Goal: Navigation & Orientation: Find specific page/section

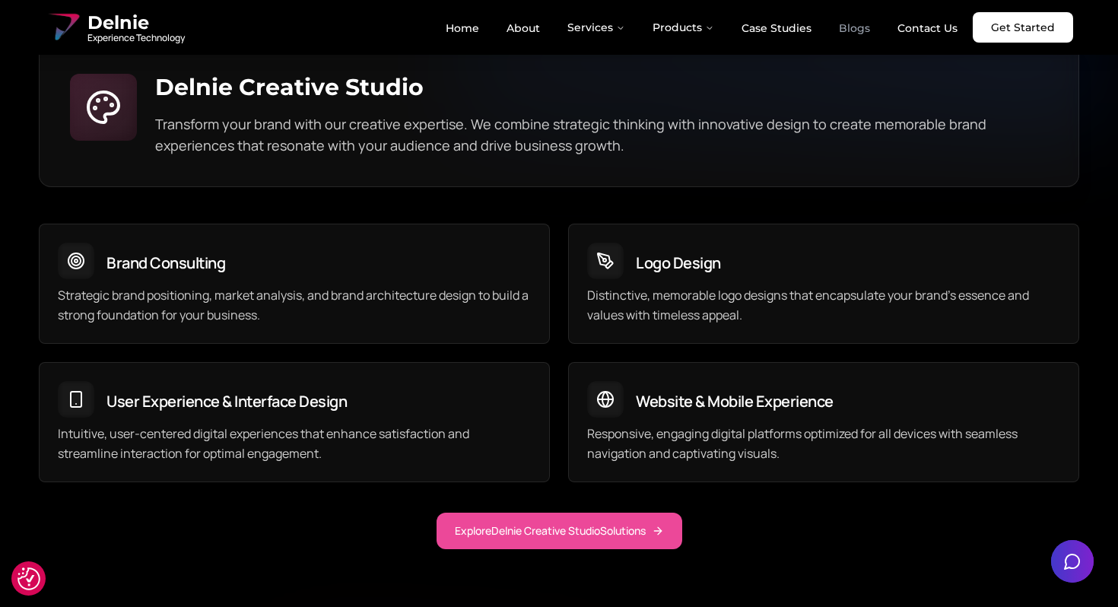
scroll to position [4082, 0]
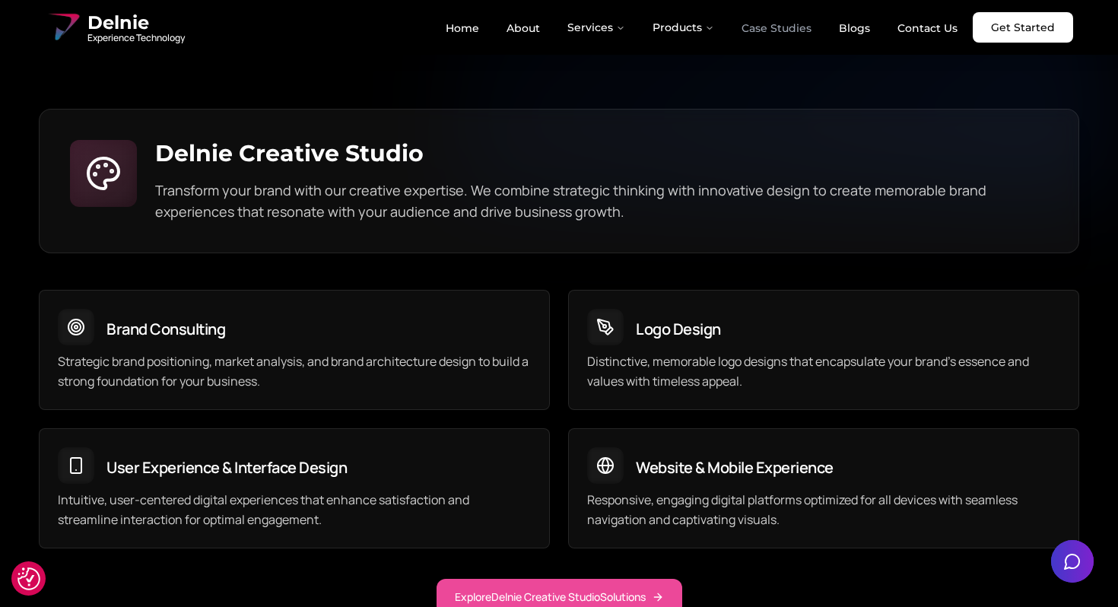
click at [787, 26] on link "Case Studies" at bounding box center [776, 28] width 94 height 26
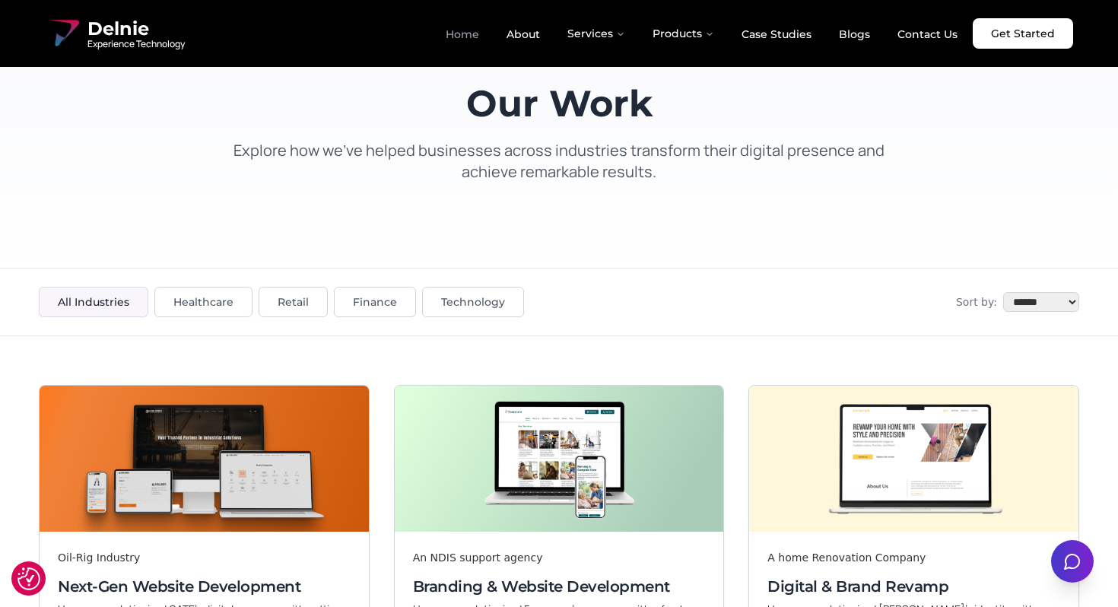
click at [477, 41] on link "Home" at bounding box center [463, 34] width 58 height 26
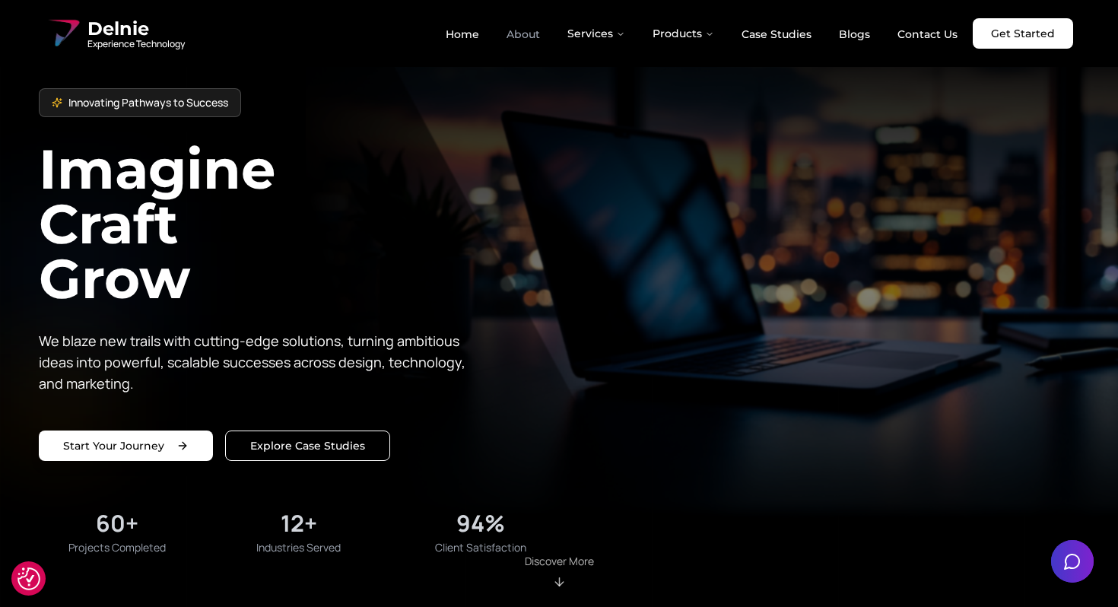
click at [526, 32] on link "About" at bounding box center [523, 34] width 58 height 26
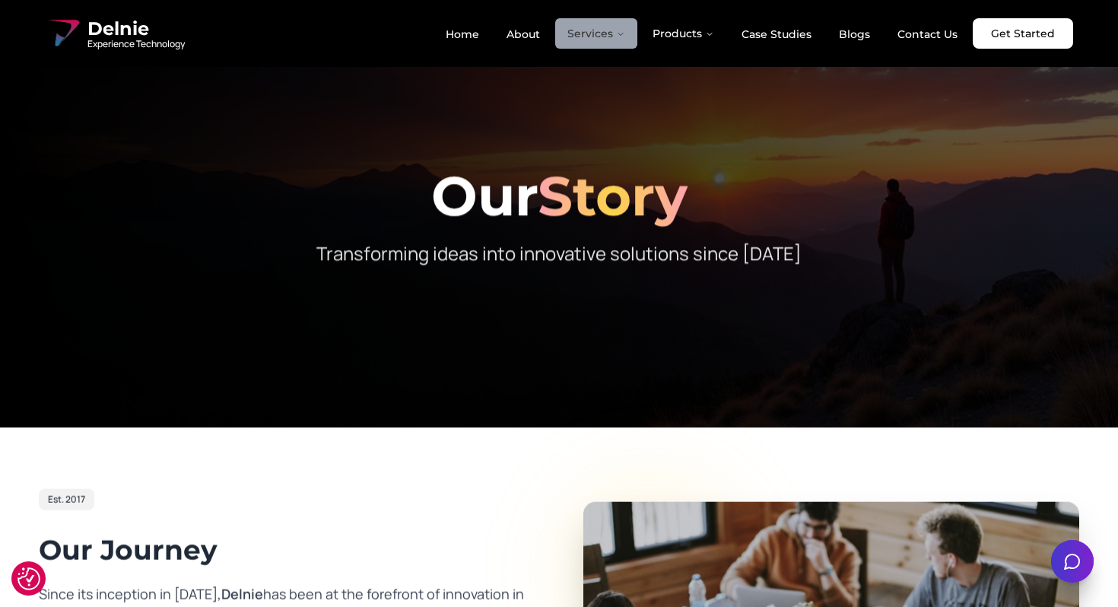
click at [590, 30] on button "Services" at bounding box center [596, 33] width 82 height 30
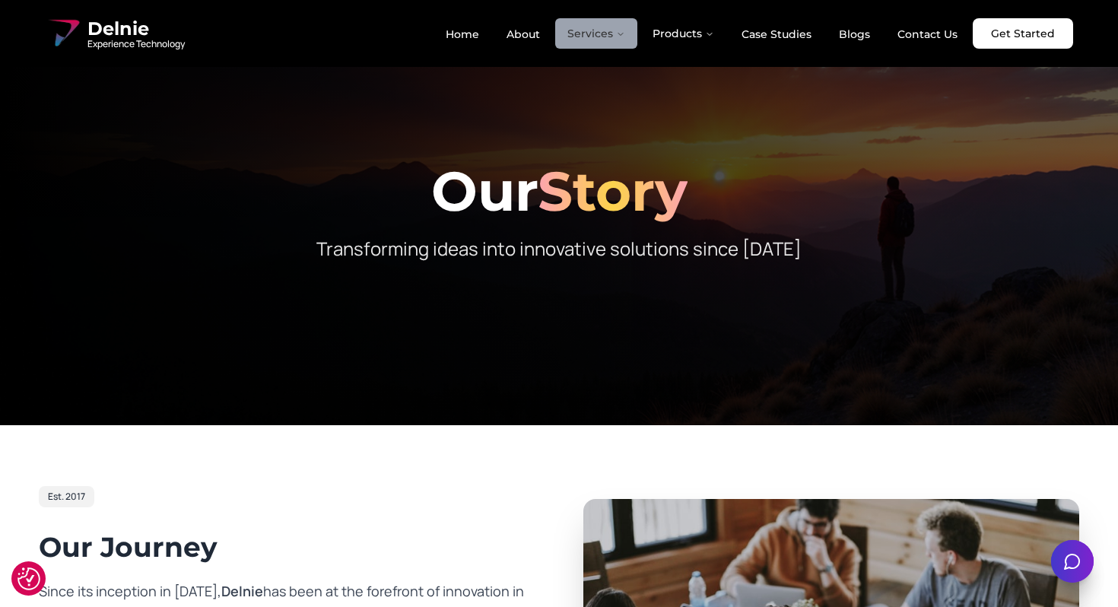
click at [612, 33] on button "Services" at bounding box center [596, 33] width 82 height 30
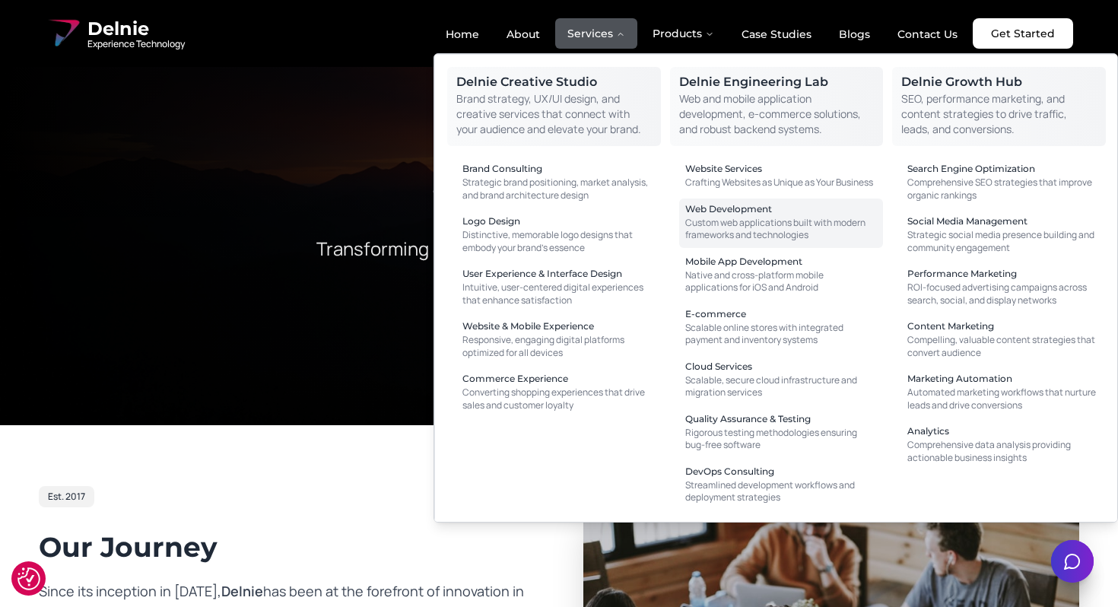
click at [757, 208] on div "Web Development" at bounding box center [781, 209] width 192 height 9
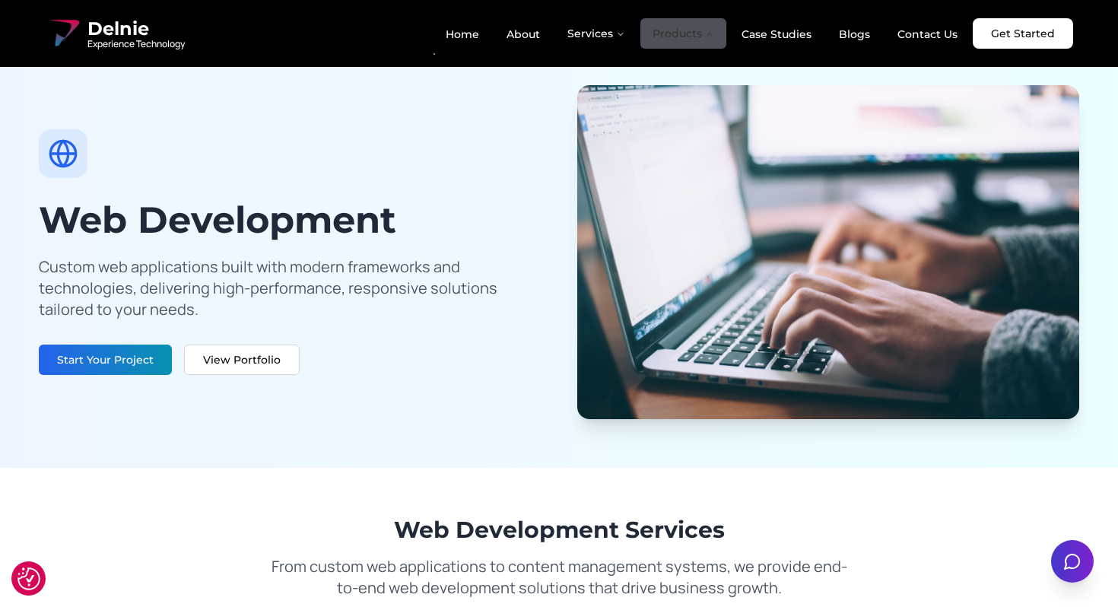
click at [663, 37] on button "Products" at bounding box center [683, 33] width 86 height 30
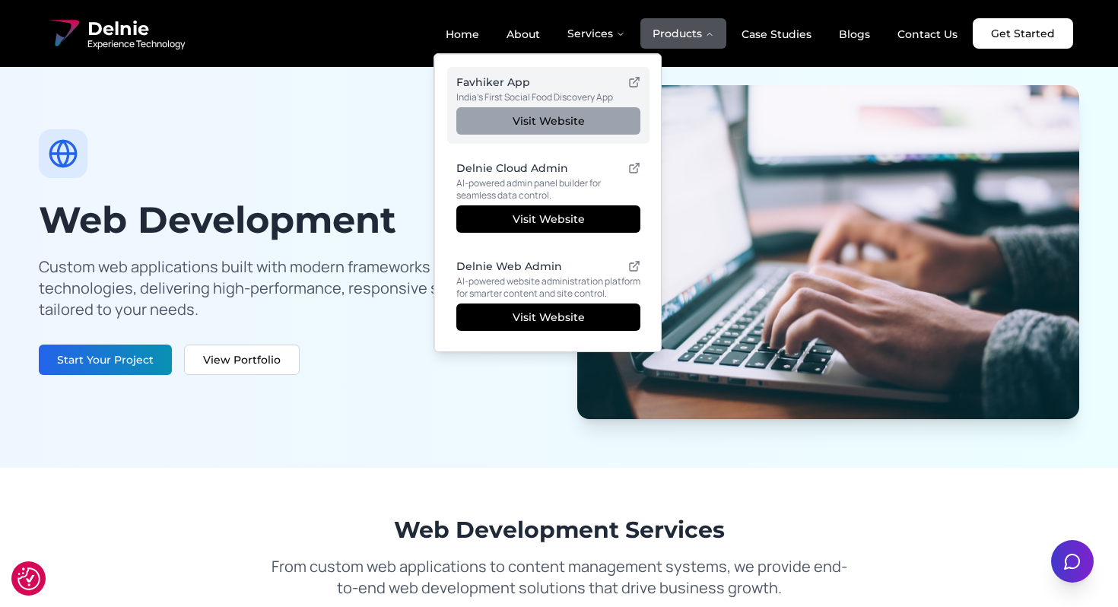
click at [581, 130] on link "Visit Website" at bounding box center [548, 120] width 184 height 27
